Goal: Information Seeking & Learning: Find specific fact

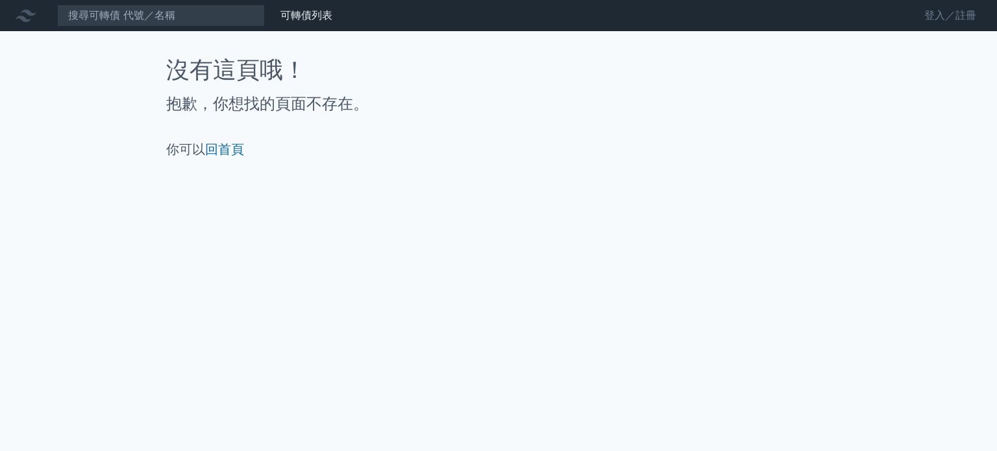
click at [950, 8] on link "登入／註冊" at bounding box center [949, 15] width 73 height 21
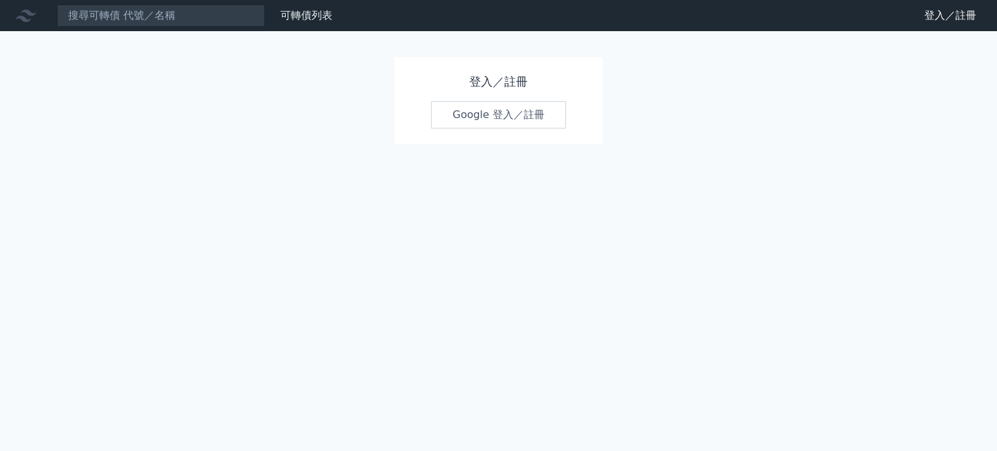
click at [468, 117] on link "Google 登入／註冊" at bounding box center [498, 114] width 135 height 27
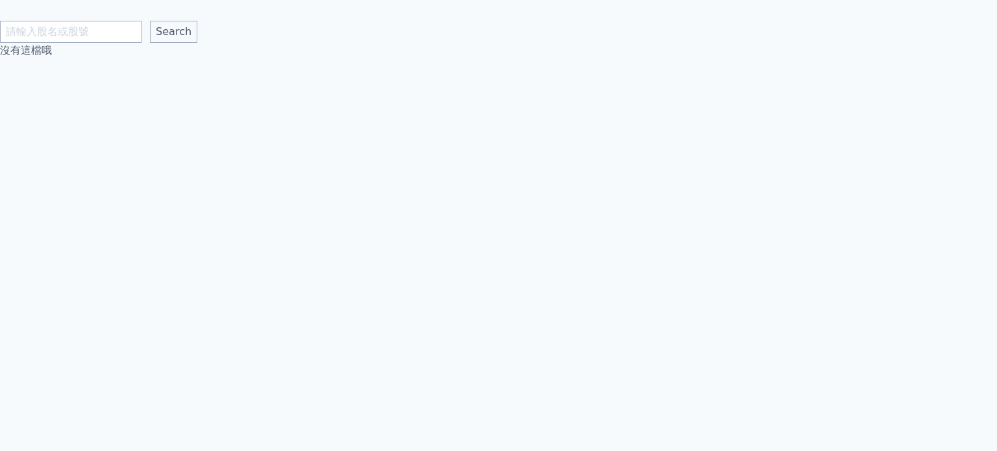
click at [103, 37] on input "text" at bounding box center [70, 32] width 141 height 22
type input "廣華"
click at [150, 21] on input "Search" at bounding box center [173, 32] width 47 height 22
